Goal: Answer question/provide support

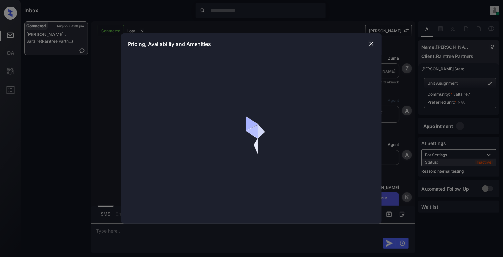
scroll to position [1163, 0]
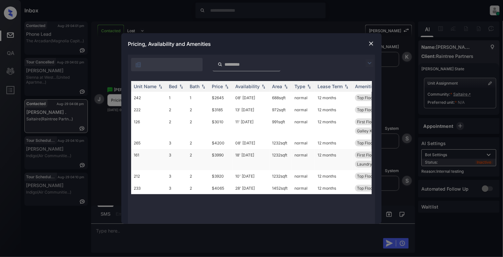
drag, startPoint x: 268, startPoint y: 155, endPoint x: 288, endPoint y: 160, distance: 20.4
click at [288, 160] on tr "161 3 2 $3990 18' [DATE] sqft normal 12 months First Floor Pool View Breakfast …" at bounding box center [301, 159] width 340 height 21
copy tr "1232 sqft"
click at [138, 156] on td "161" at bounding box center [148, 159] width 35 height 21
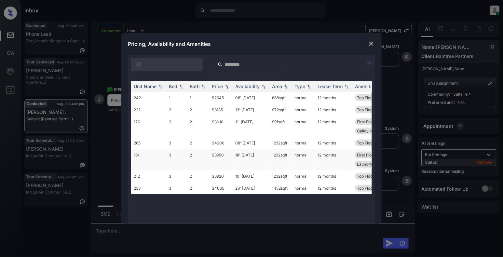
click at [138, 156] on td "161" at bounding box center [148, 159] width 35 height 21
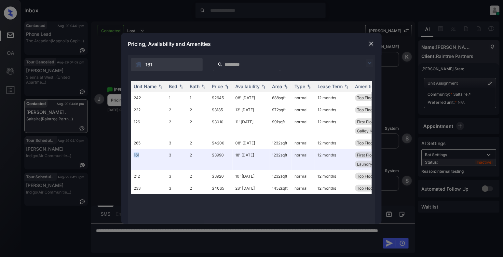
click at [369, 42] on img at bounding box center [371, 43] width 7 height 7
